Goal: Information Seeking & Learning: Learn about a topic

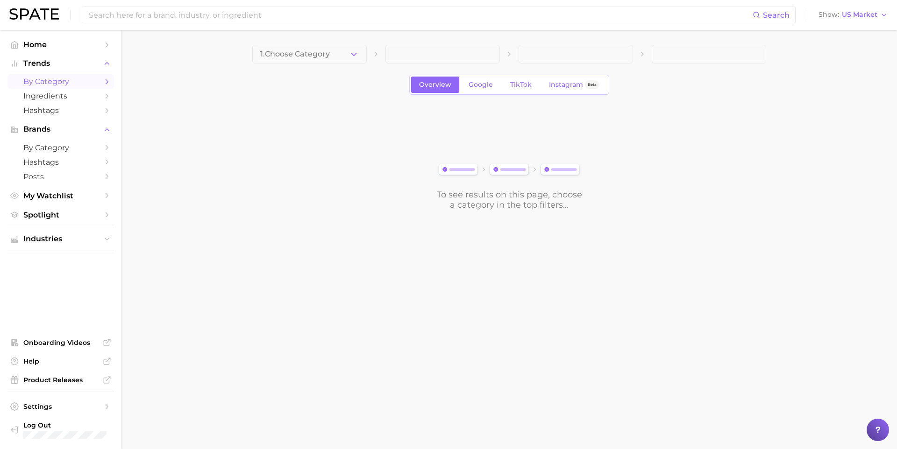
click at [63, 77] on span "by Category" at bounding box center [60, 81] width 75 height 9
click at [267, 60] on button "1. Choose Category" at bounding box center [309, 54] width 114 height 19
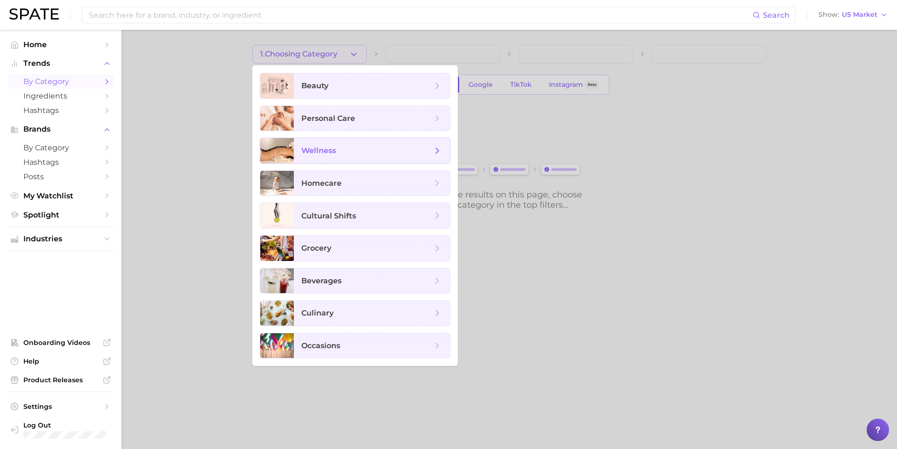
click at [304, 158] on span "wellness" at bounding box center [372, 150] width 156 height 25
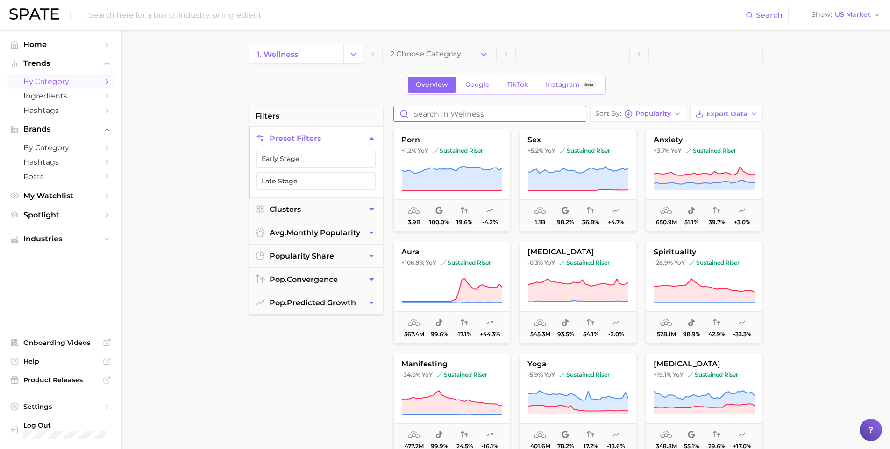
click at [496, 112] on input "Search in wellness" at bounding box center [490, 114] width 192 height 15
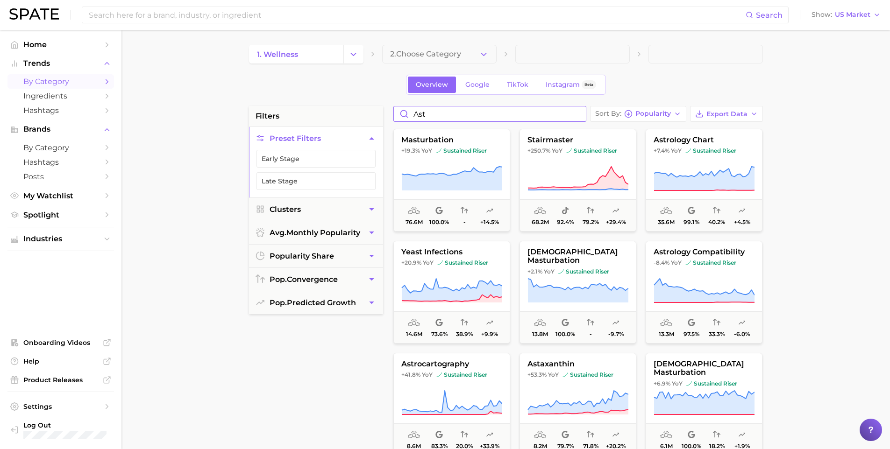
type input "asta"
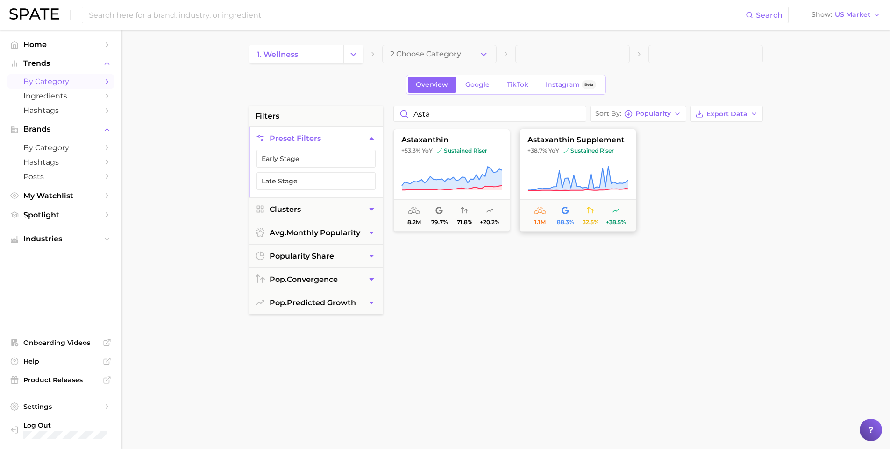
click at [580, 174] on icon at bounding box center [578, 179] width 101 height 26
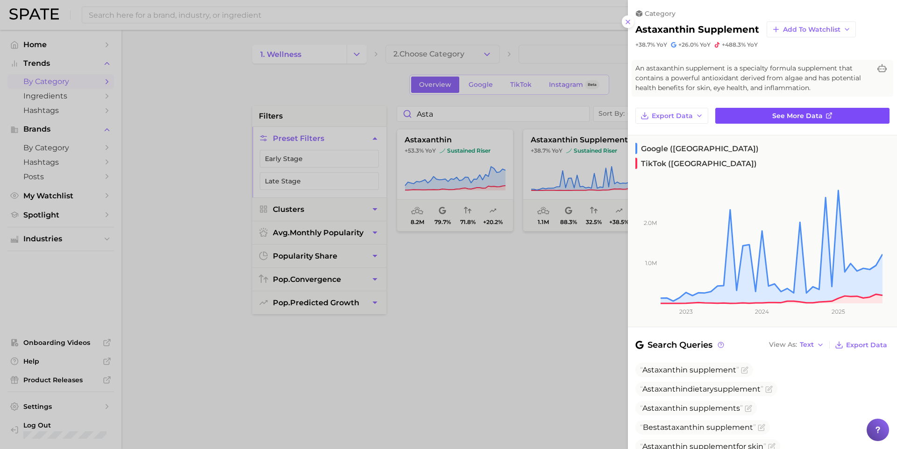
click at [777, 114] on span "See more data" at bounding box center [797, 116] width 50 height 8
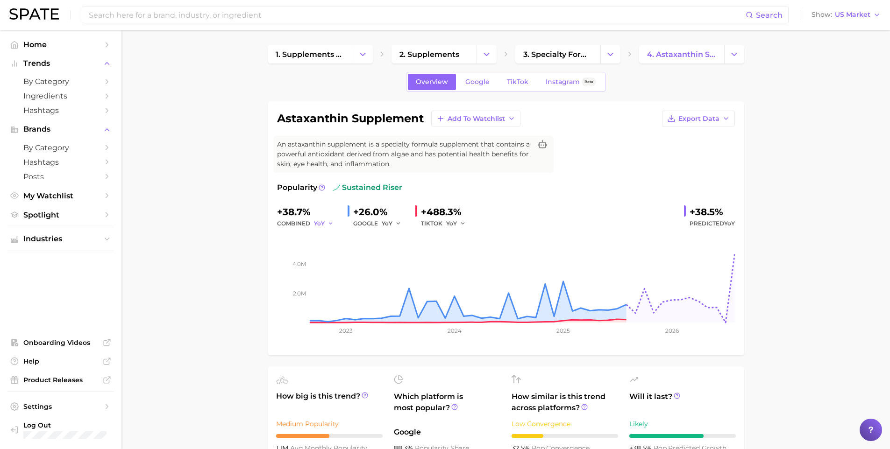
click at [328, 222] on icon "button" at bounding box center [331, 224] width 7 height 7
click at [327, 259] on span "QoQ" at bounding box center [326, 255] width 15 height 8
click at [520, 90] on div "Overview Google TikTok Instagram Beta" at bounding box center [506, 82] width 200 height 20
click at [517, 85] on span "TikTok" at bounding box center [517, 82] width 21 height 8
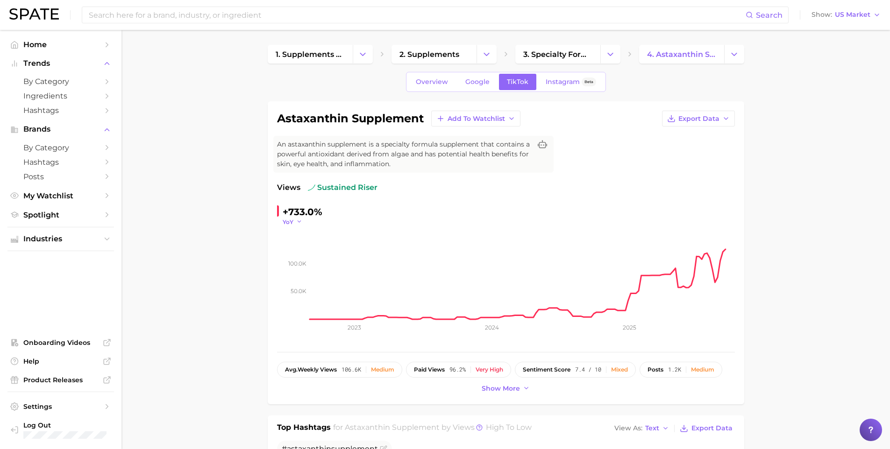
click at [294, 219] on button "YoY" at bounding box center [293, 222] width 20 height 8
click at [306, 250] on button "QoQ" at bounding box center [334, 252] width 103 height 17
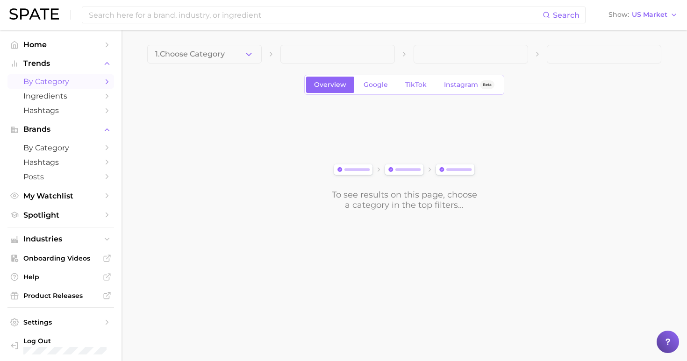
click at [184, 23] on div "Search" at bounding box center [334, 15] width 504 height 17
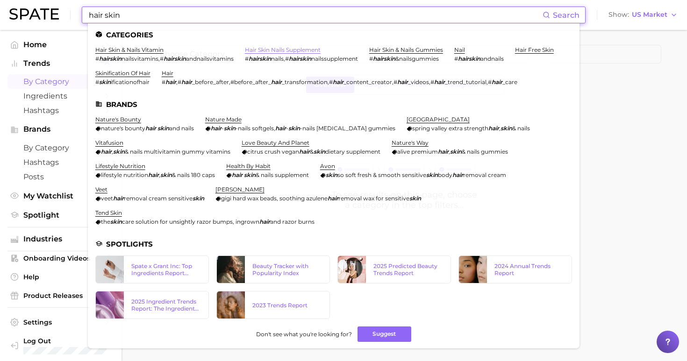
type input "hair skin"
click at [266, 51] on link "hair skin nails supplement" at bounding box center [283, 49] width 76 height 7
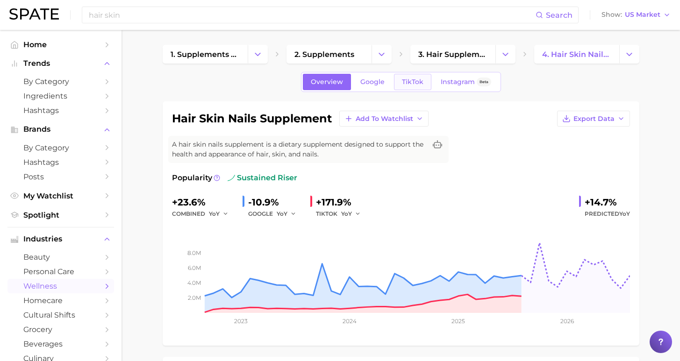
click at [410, 83] on span "TikTok" at bounding box center [412, 82] width 21 height 8
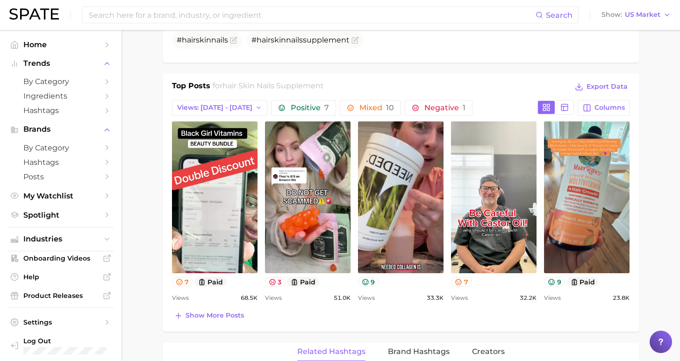
scroll to position [665, 0]
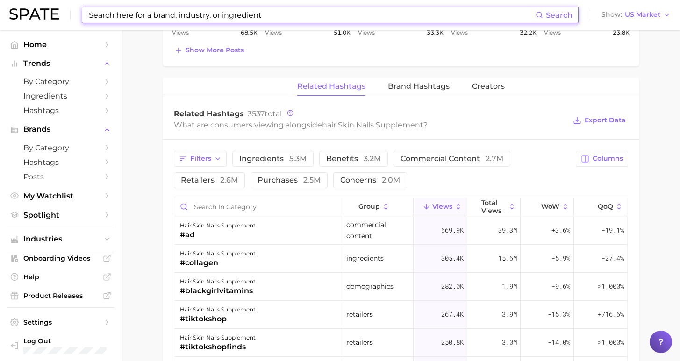
click at [159, 14] on input at bounding box center [312, 15] width 448 height 16
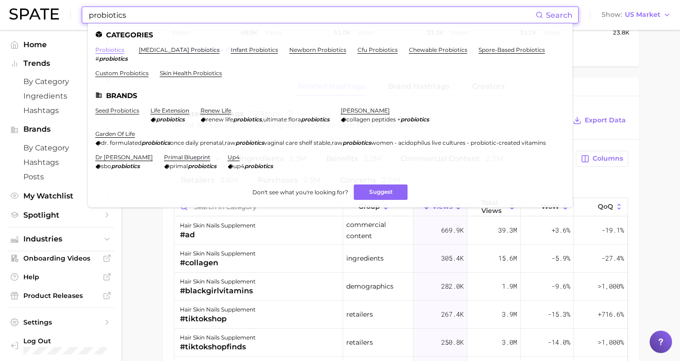
type input "probiotics"
click at [112, 49] on link "probiotics" at bounding box center [109, 49] width 29 height 7
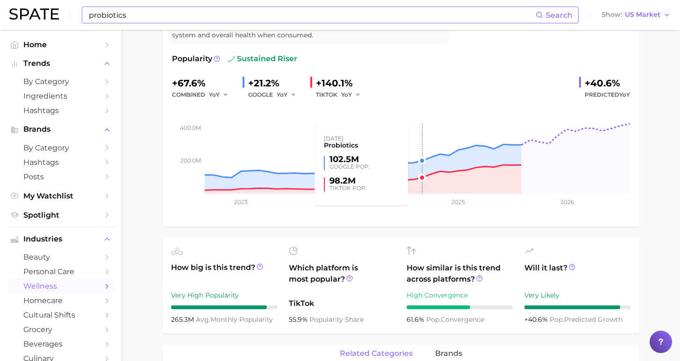
scroll to position [25, 0]
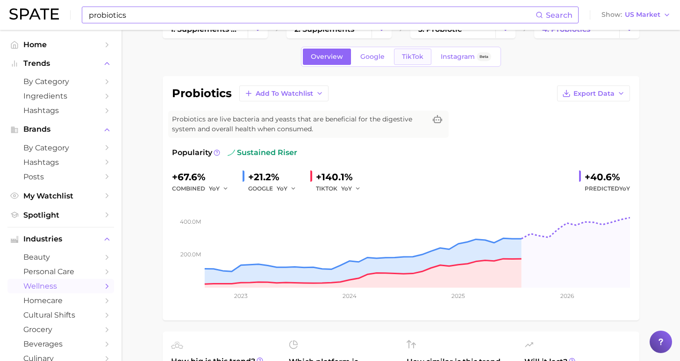
click at [421, 55] on link "TikTok" at bounding box center [412, 57] width 37 height 16
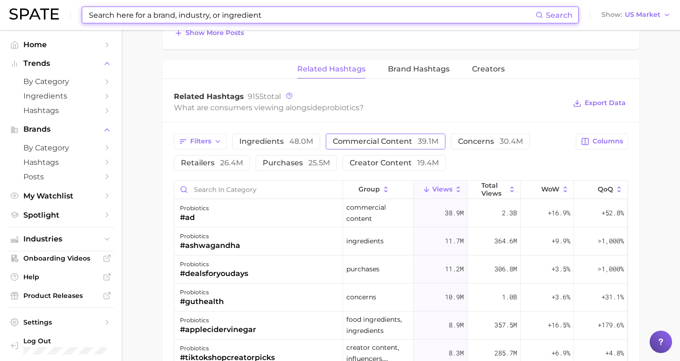
scroll to position [784, 0]
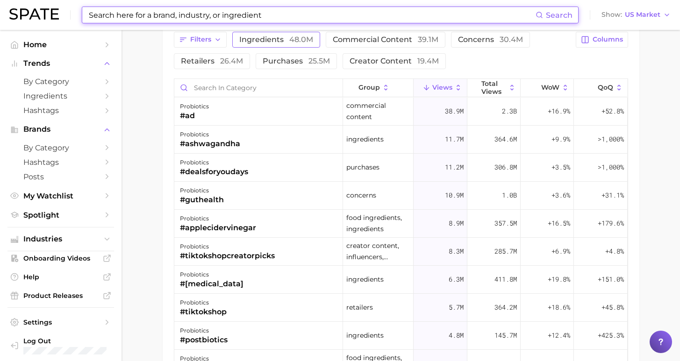
click at [257, 38] on span "ingredients 48.0m" at bounding box center [276, 39] width 74 height 7
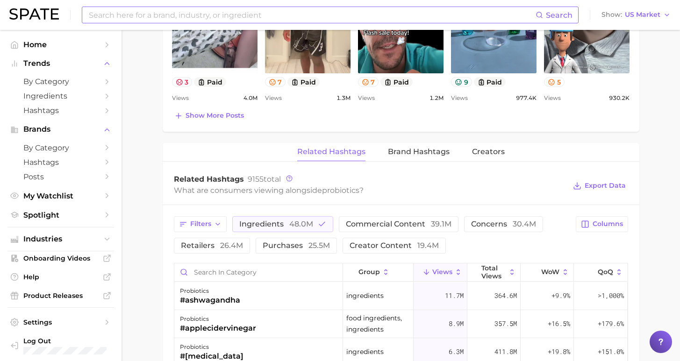
scroll to position [777, 0]
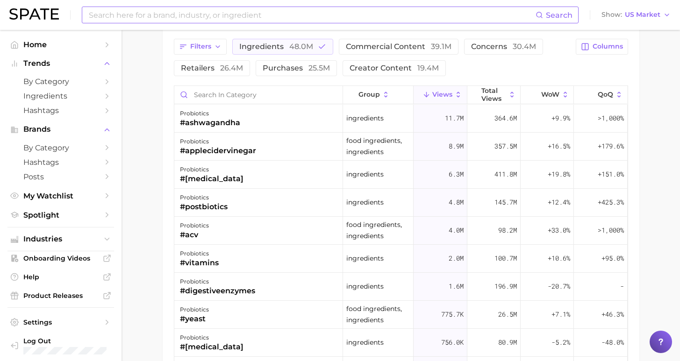
click at [191, 13] on input at bounding box center [312, 15] width 448 height 16
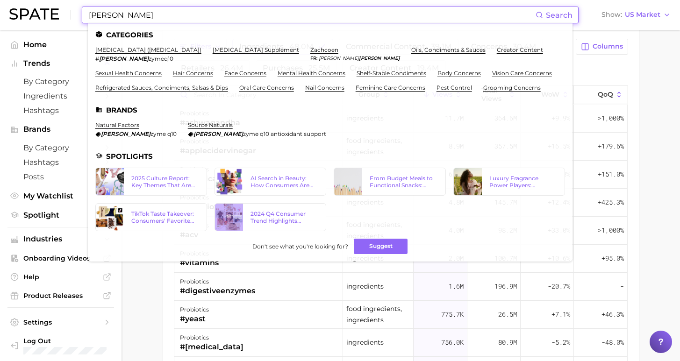
type input "[PERSON_NAME]"
drag, startPoint x: 198, startPoint y: 14, endPoint x: 150, endPoint y: 50, distance: 60.5
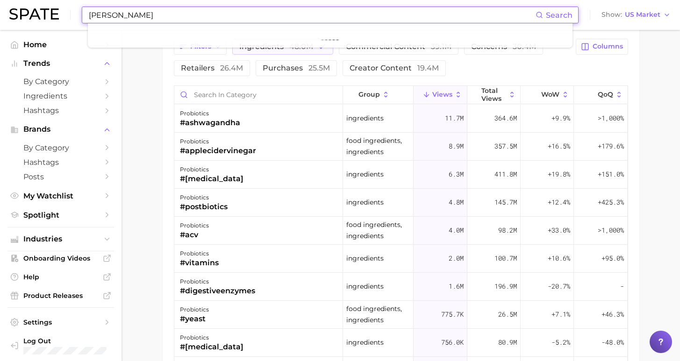
click at [127, 14] on input "[PERSON_NAME]" at bounding box center [312, 15] width 448 height 16
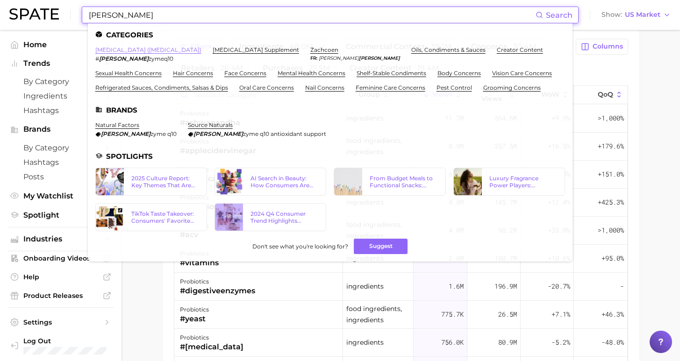
drag, startPoint x: 135, startPoint y: 14, endPoint x: 110, endPoint y: 50, distance: 43.8
click at [110, 50] on link "[MEDICAL_DATA] ([MEDICAL_DATA])" at bounding box center [148, 49] width 106 height 7
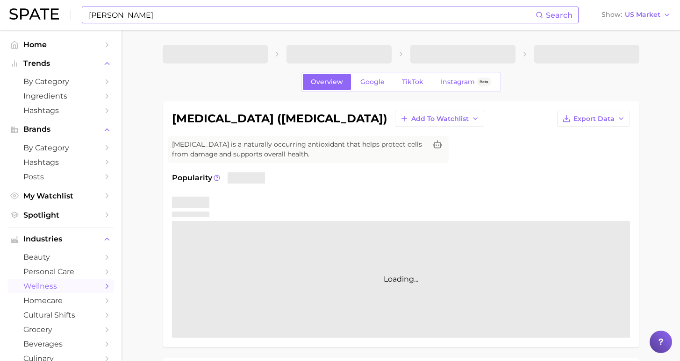
click at [113, 17] on input "[PERSON_NAME]" at bounding box center [312, 15] width 448 height 16
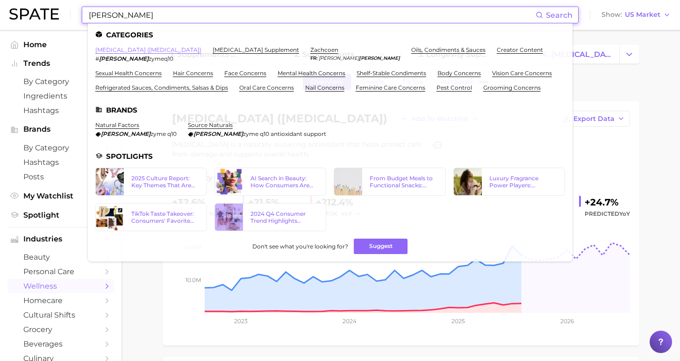
drag, startPoint x: 108, startPoint y: 31, endPoint x: 106, endPoint y: 49, distance: 18.4
click at [106, 49] on link "[MEDICAL_DATA] ([MEDICAL_DATA])" at bounding box center [148, 49] width 106 height 7
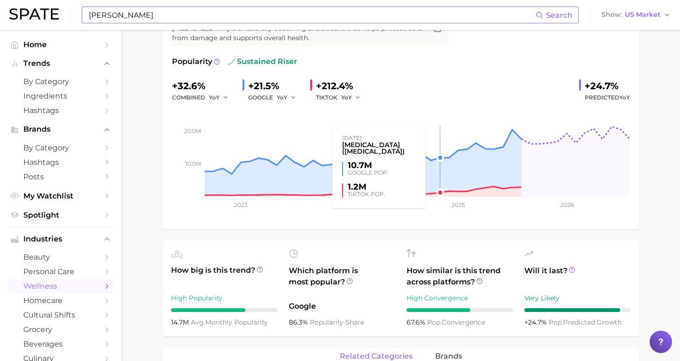
scroll to position [34, 0]
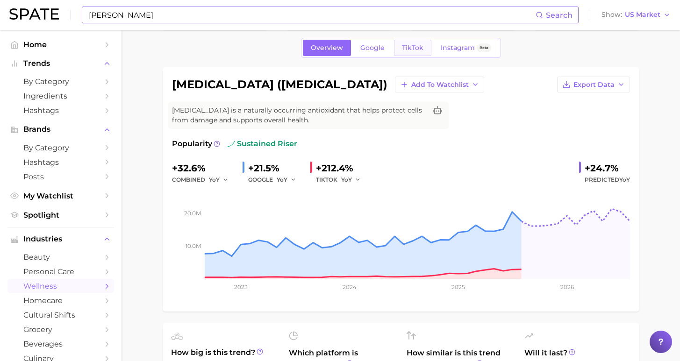
click at [413, 42] on link "TikTok" at bounding box center [412, 48] width 37 height 16
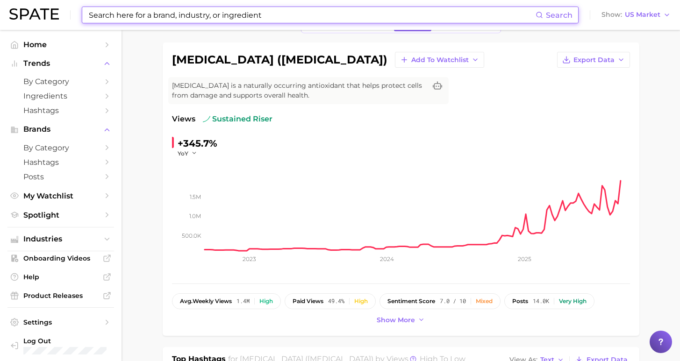
click at [243, 12] on input at bounding box center [312, 15] width 448 height 16
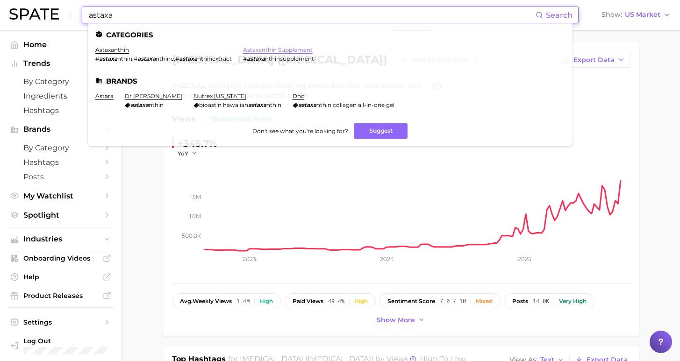
type input "astaxa"
click at [253, 47] on link "astaxanthin supplement" at bounding box center [278, 49] width 70 height 7
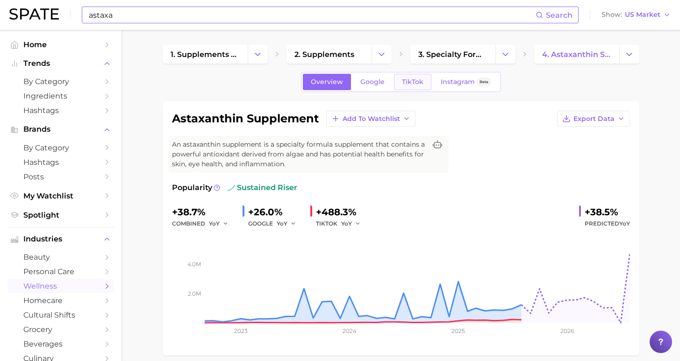
click at [418, 80] on span "TikTok" at bounding box center [412, 82] width 21 height 8
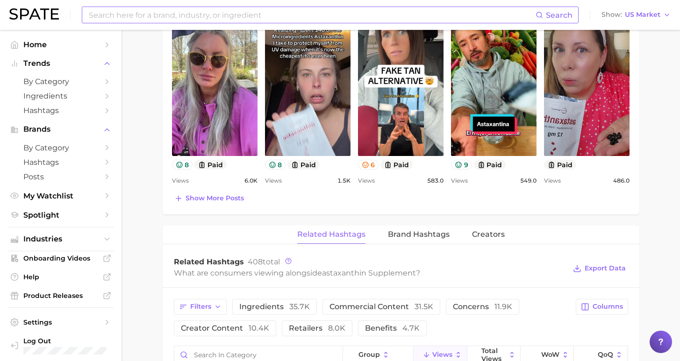
scroll to position [589, 0]
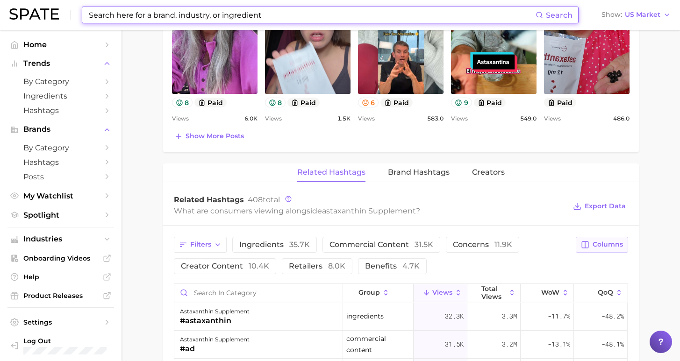
click at [609, 246] on span "Columns" at bounding box center [607, 245] width 30 height 8
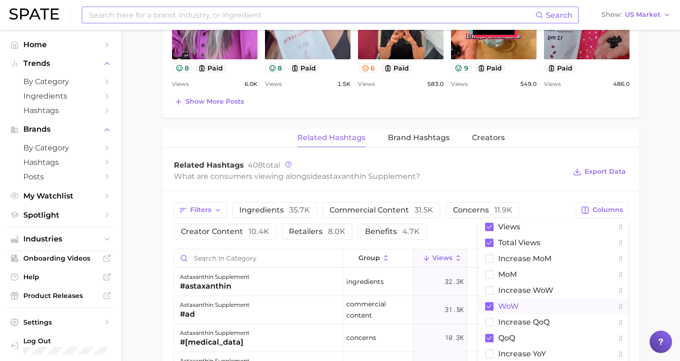
scroll to position [641, 0]
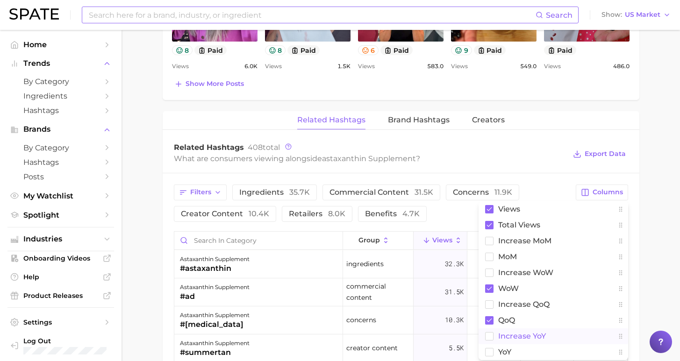
click at [526, 337] on span "increase YoY" at bounding box center [522, 336] width 48 height 8
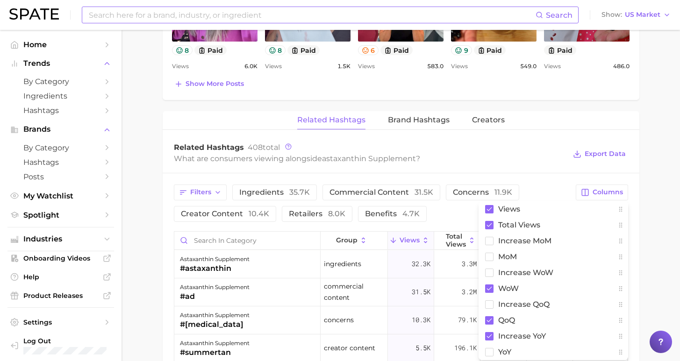
click at [666, 249] on main "1. supplements & ingestibles 2. supplements 3. specialty formula supplements 4.…" at bounding box center [400, 20] width 558 height 1262
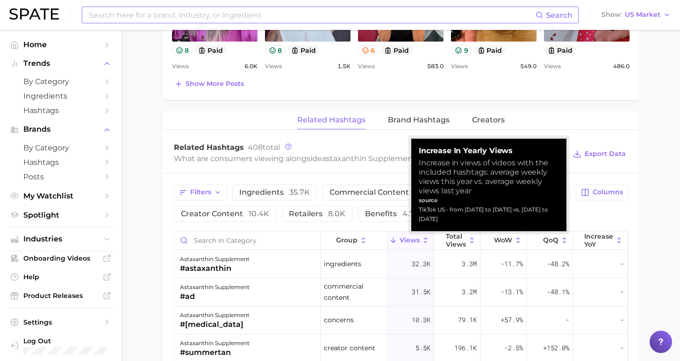
drag, startPoint x: 477, startPoint y: 220, endPoint x: 448, endPoint y: 210, distance: 30.4
click at [448, 210] on div "TikTok US - from [DATE] to [DATE] vs. [DATE] to [DATE]" at bounding box center [489, 214] width 140 height 19
copy div "from [DATE] to [DATE] vs. [DATE] to [DATE]"
drag, startPoint x: 447, startPoint y: 209, endPoint x: 513, endPoint y: 221, distance: 67.1
click at [513, 221] on div "TikTok US - from [DATE] to [DATE] vs. [DATE] to [DATE]" at bounding box center [489, 214] width 140 height 19
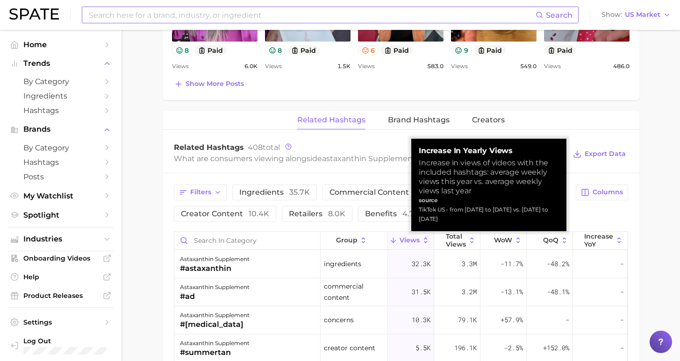
copy div "from [DATE] to [DATE] vs. [DATE] to [DATE]"
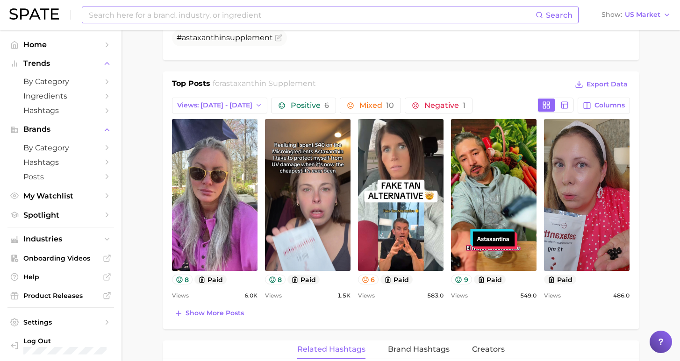
scroll to position [399, 0]
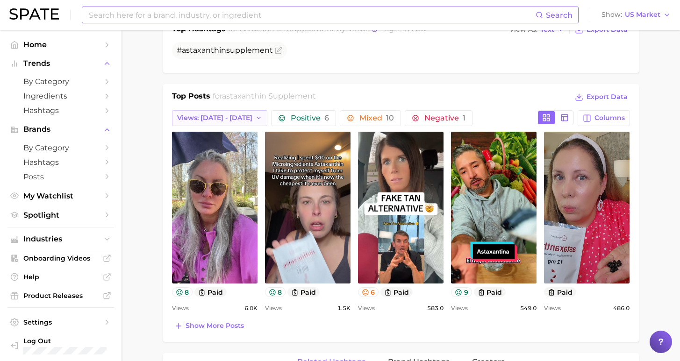
click at [229, 116] on span "Views: [DATE] - [DATE]" at bounding box center [214, 118] width 75 height 8
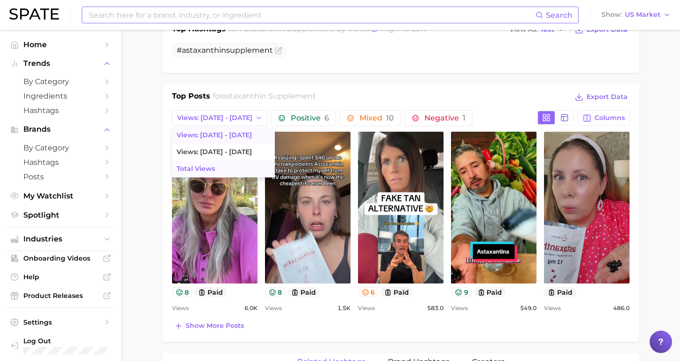
click at [227, 168] on button "Total Views" at bounding box center [223, 169] width 103 height 17
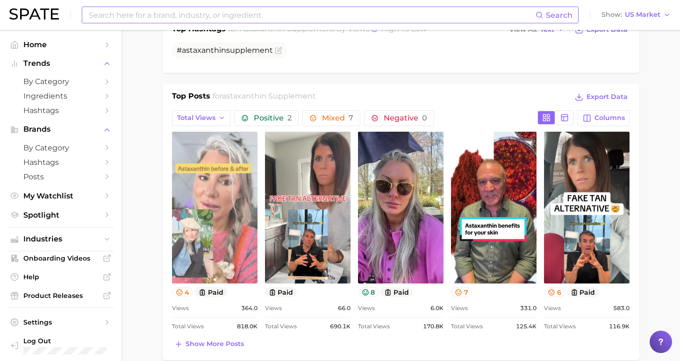
scroll to position [0, 0]
click at [215, 226] on link "view post on TikTok" at bounding box center [215, 208] width 86 height 152
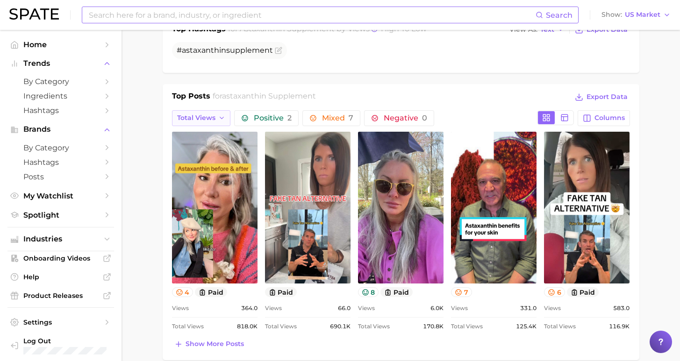
click at [213, 120] on button "Total Views" at bounding box center [201, 118] width 59 height 16
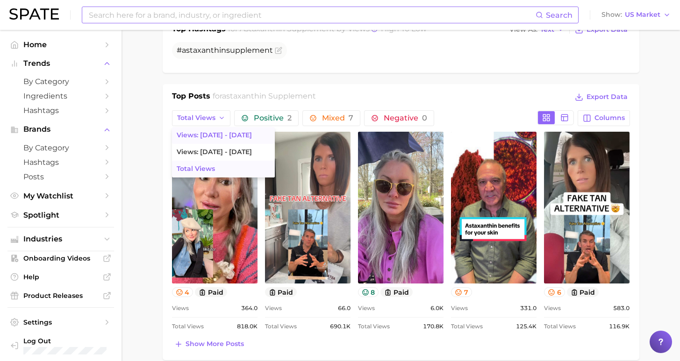
click at [218, 139] on span "Views: [DATE] - [DATE]" at bounding box center [214, 135] width 75 height 8
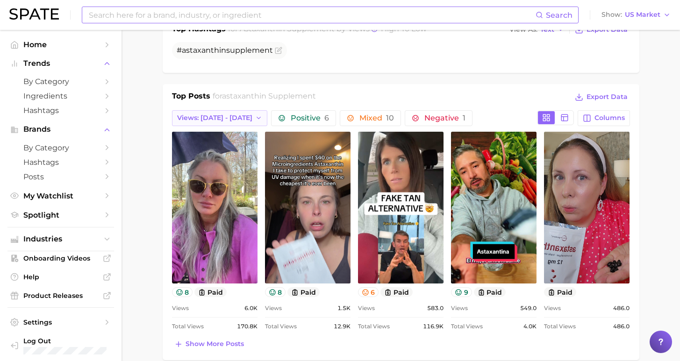
click at [210, 122] on span "Views: [DATE] - [DATE]" at bounding box center [214, 118] width 75 height 8
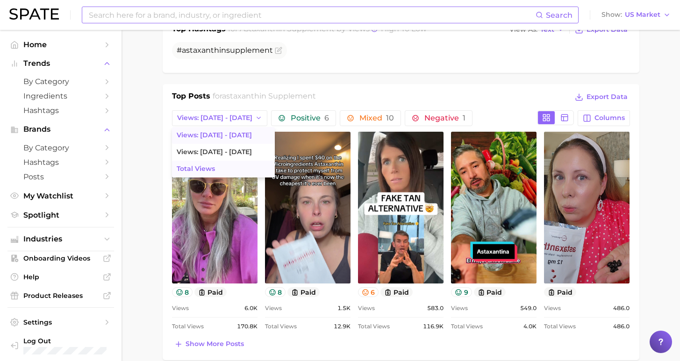
click at [204, 170] on span "Total Views" at bounding box center [196, 169] width 38 height 8
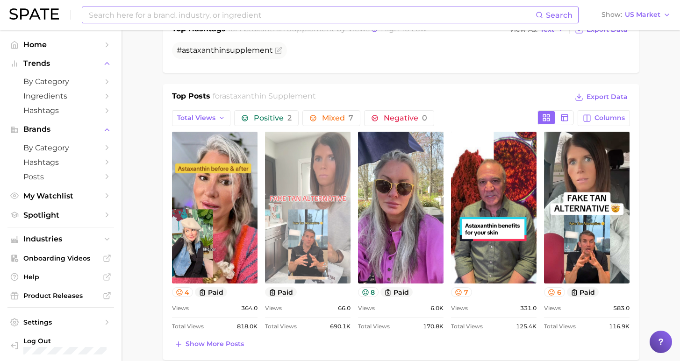
click at [308, 229] on link "view post on TikTok" at bounding box center [308, 208] width 86 height 152
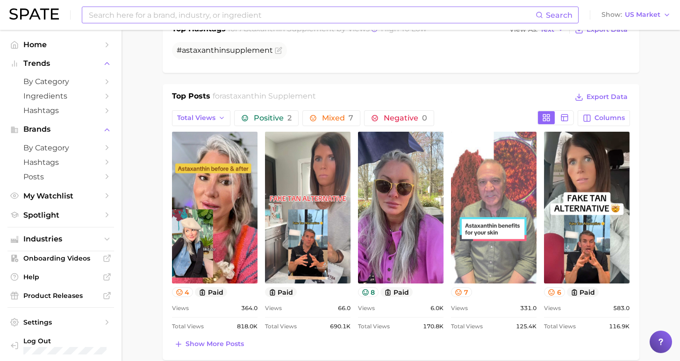
click at [484, 249] on link "view post on TikTok" at bounding box center [494, 208] width 86 height 152
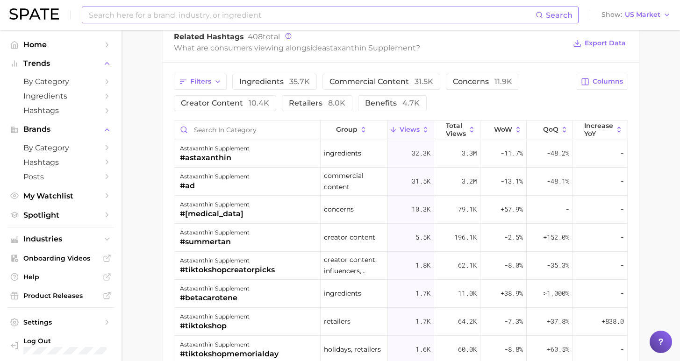
scroll to position [698, 0]
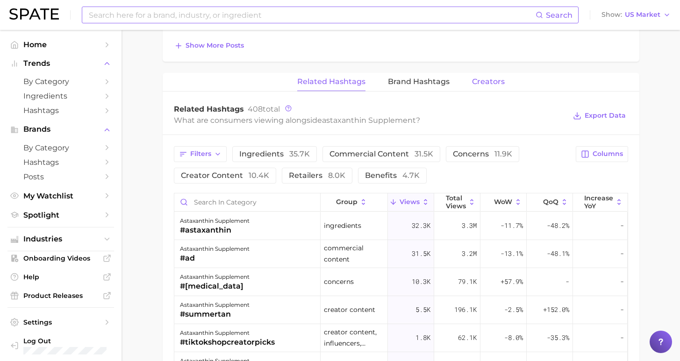
click at [484, 84] on span "Creators" at bounding box center [488, 82] width 33 height 8
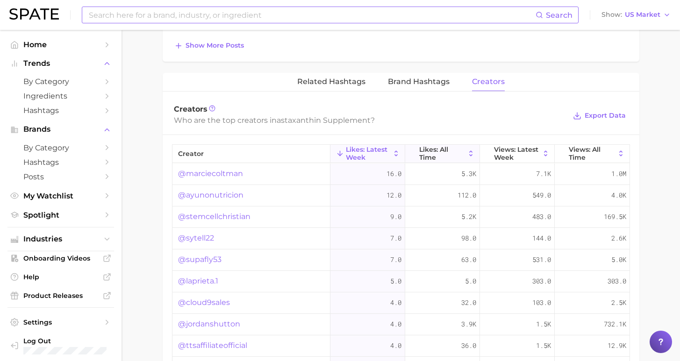
click at [423, 154] on span "Likes: All Time" at bounding box center [442, 153] width 46 height 15
click at [207, 174] on link "@jordanshutton" at bounding box center [209, 173] width 62 height 11
click at [199, 193] on link "@brookehewittt" at bounding box center [209, 195] width 63 height 11
click at [214, 213] on link "@marciecoltman" at bounding box center [210, 216] width 65 height 11
